Goal: Share content

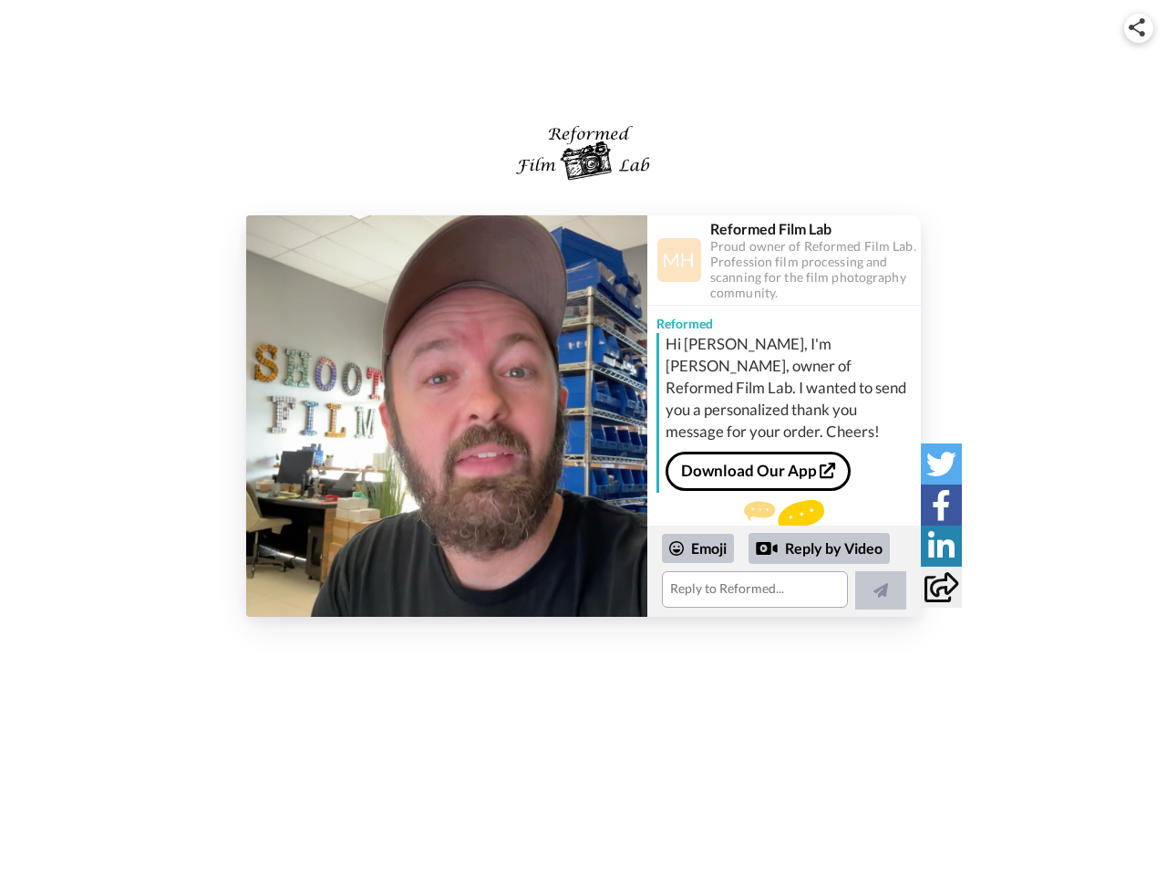
click at [1139, 27] on img at bounding box center [1137, 27] width 16 height 18
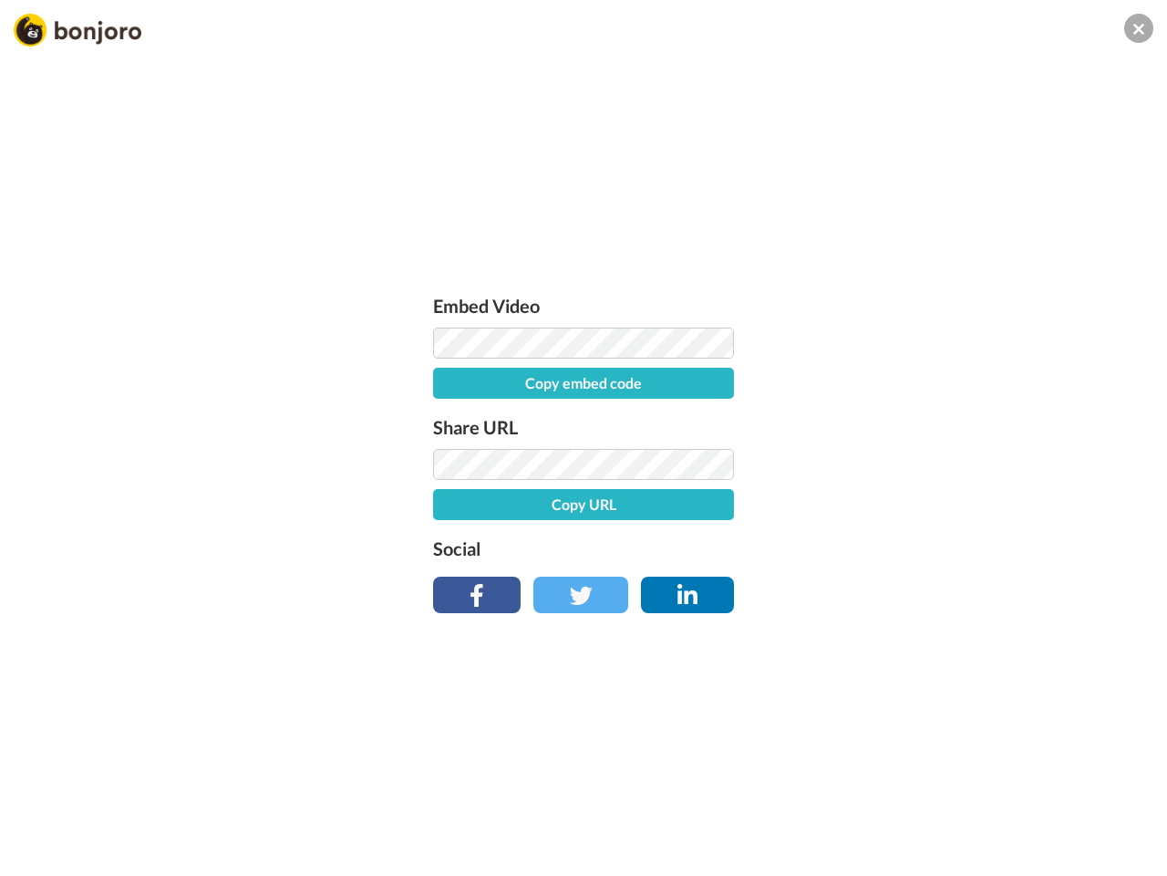
click at [447, 416] on label "Share URL" at bounding box center [583, 426] width 301 height 29
click at [784, 571] on div "Embed Video Copy embed code Share URL Copy URL Social" at bounding box center [583, 537] width 1167 height 876
click at [699, 548] on label "Social" at bounding box center [583, 548] width 301 height 29
click at [820, 548] on div "Embed Video Copy embed code Share URL Copy URL Social" at bounding box center [583, 537] width 1167 height 876
click at [881, 590] on div "Embed Video Copy embed code Share URL Copy URL Social" at bounding box center [583, 537] width 1167 height 876
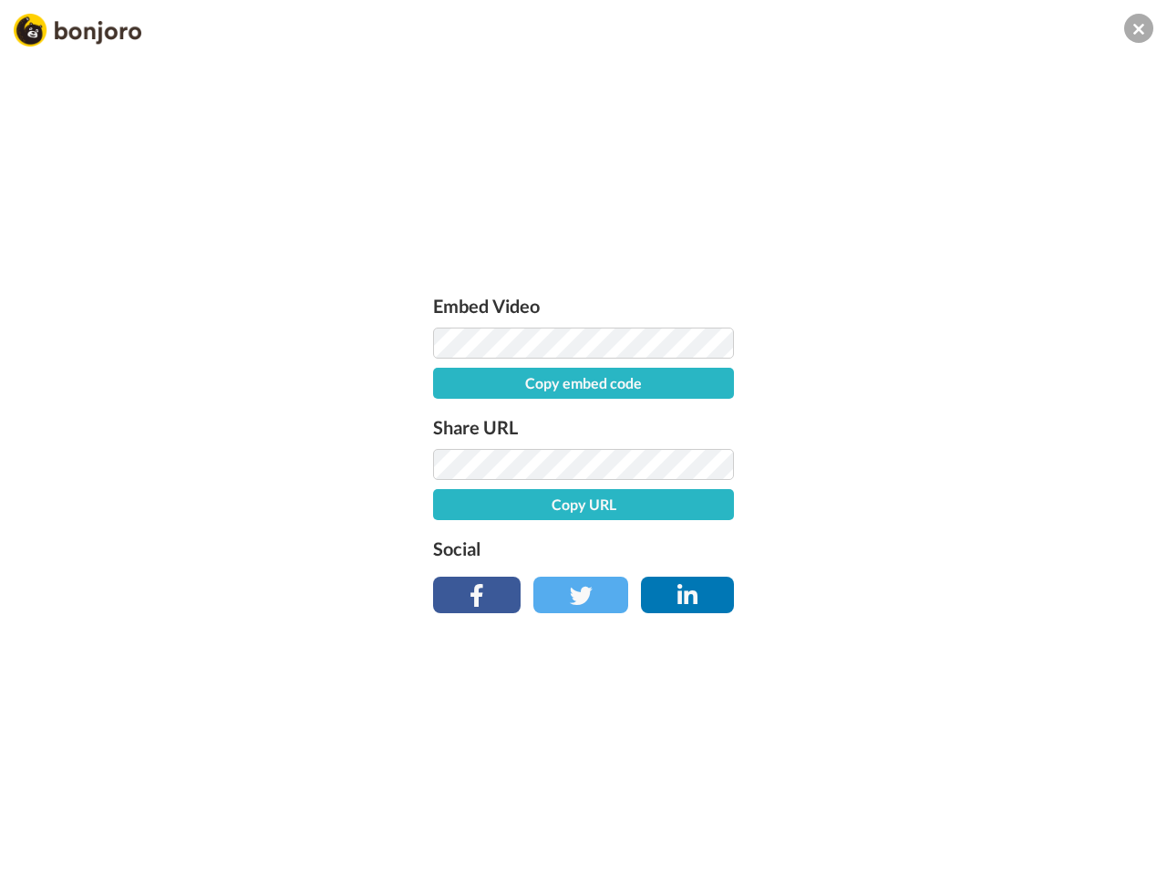
click at [941, 463] on div "Embed Video Copy embed code Share URL Copy URL Social" at bounding box center [583, 537] width 1167 height 876
click at [941, 504] on div "Embed Video Copy embed code Share URL Copy URL Social" at bounding box center [583, 537] width 1167 height 876
click at [941, 545] on div "Embed Video Copy embed code Share URL Copy URL Social" at bounding box center [583, 537] width 1167 height 876
click at [941, 586] on div "Embed Video Copy embed code Share URL Copy URL Social" at bounding box center [583, 537] width 1167 height 876
